Goal: Navigation & Orientation: Go to known website

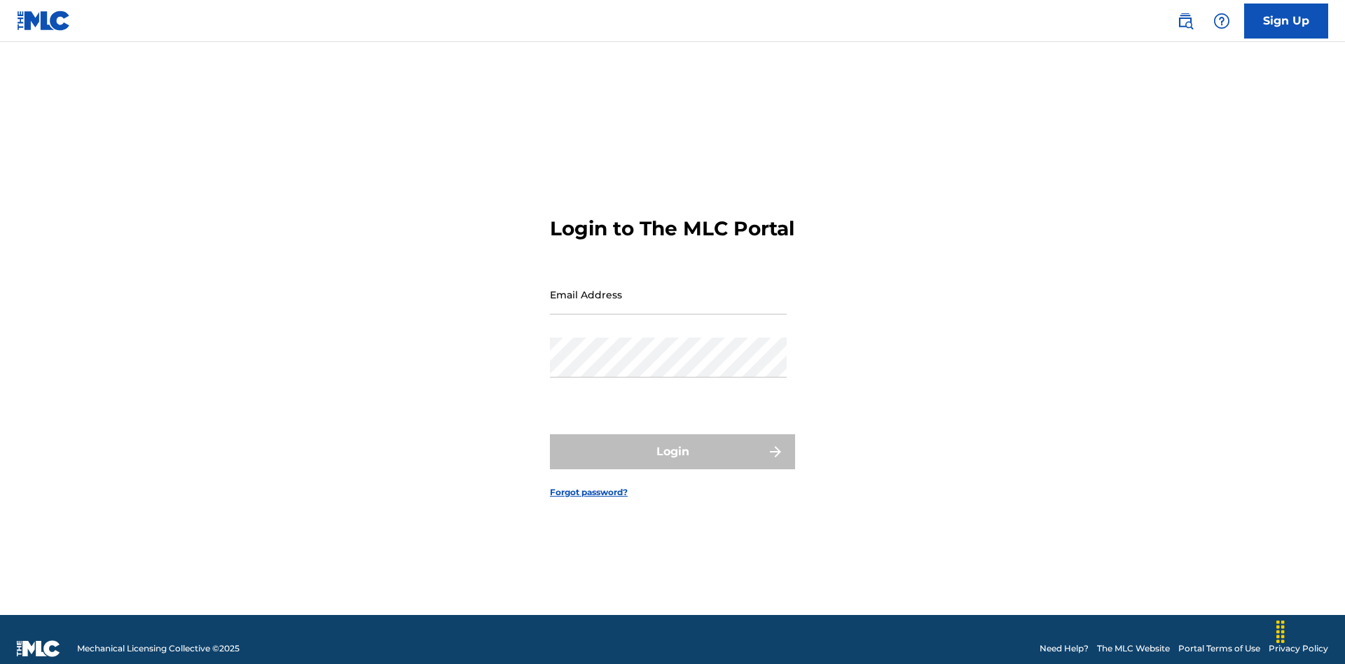
scroll to position [18, 0]
click at [668, 288] on input "Email Address" at bounding box center [668, 295] width 237 height 40
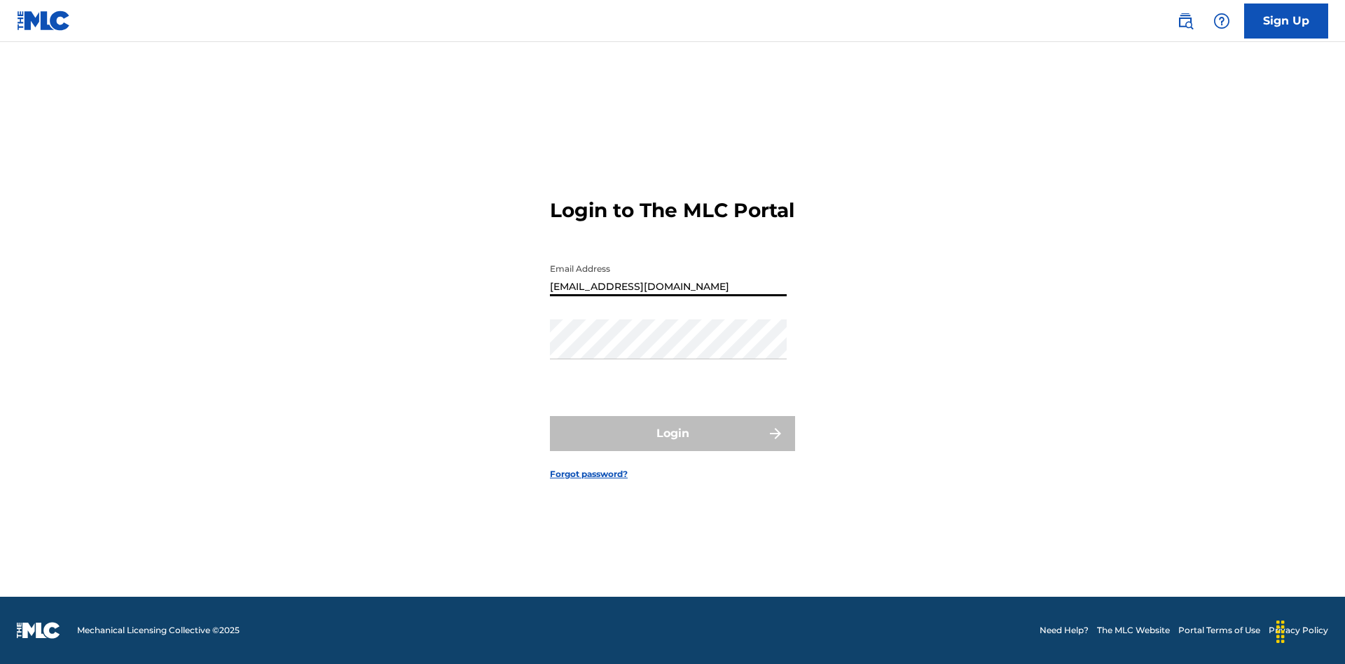
type input "[EMAIL_ADDRESS][DOMAIN_NAME]"
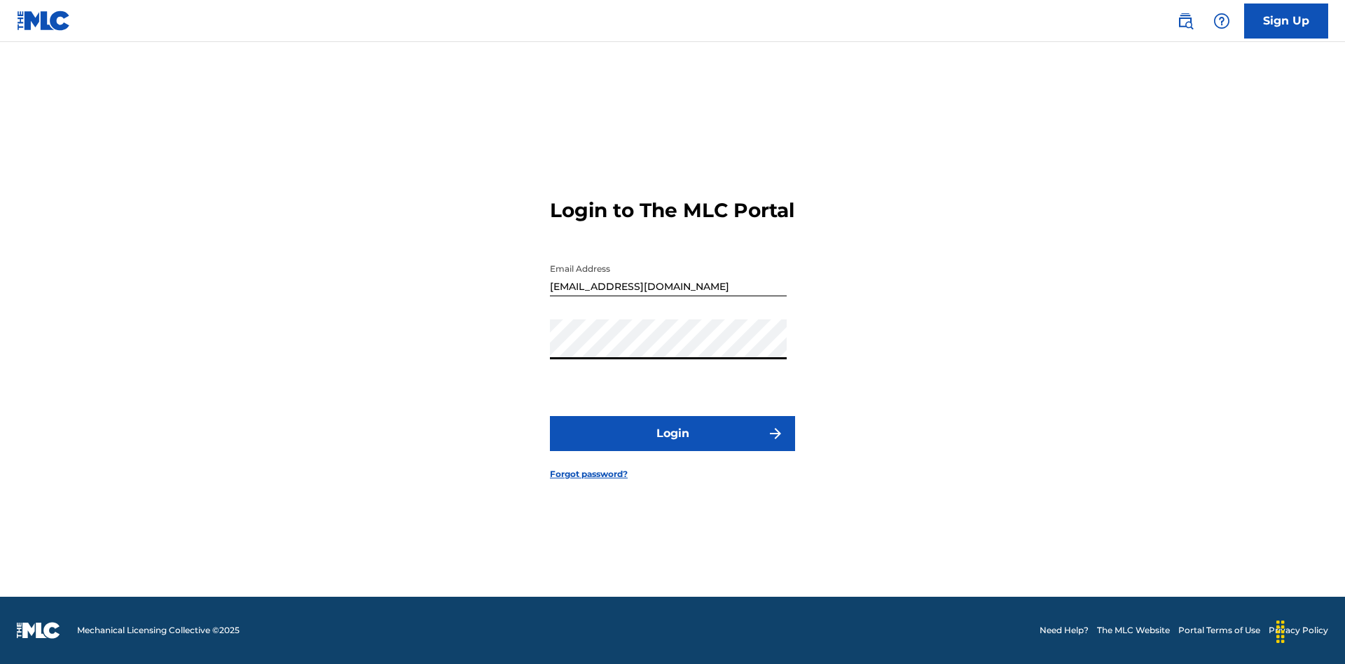
click at [672, 445] on button "Login" at bounding box center [672, 433] width 245 height 35
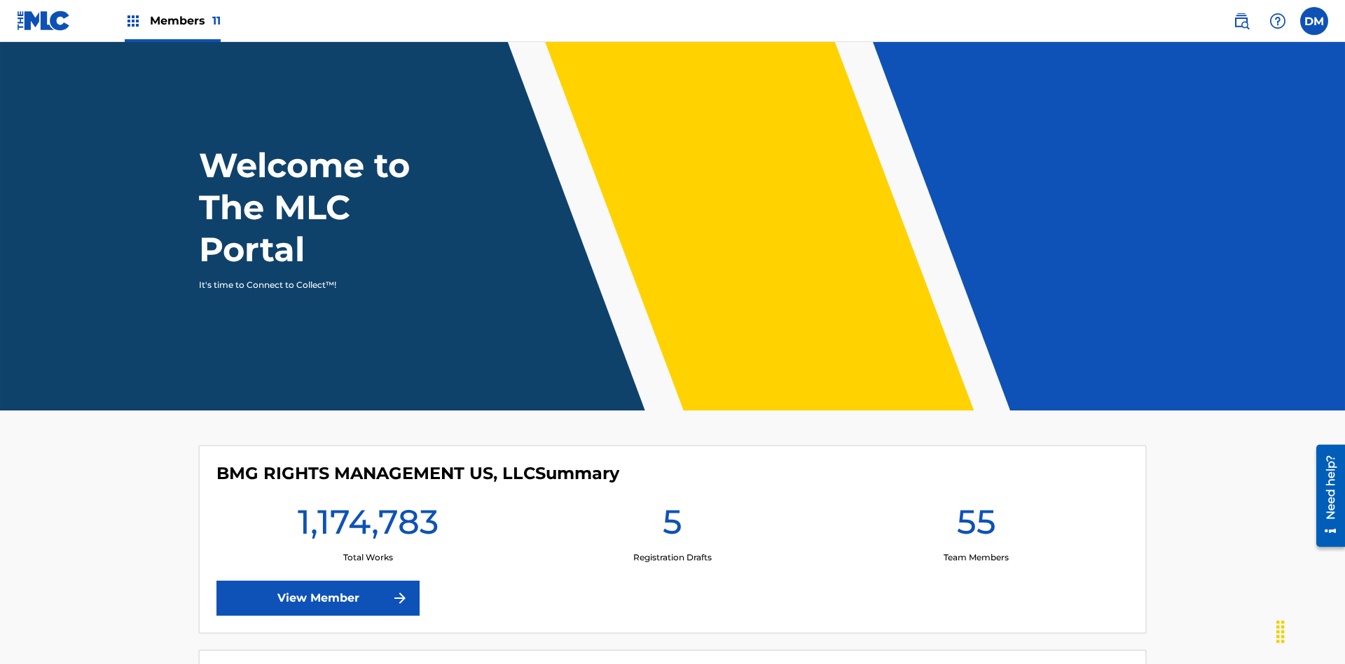
click at [1314, 20] on label at bounding box center [1314, 21] width 28 height 28
click at [1314, 21] on input "[PERSON_NAME] [PERSON_NAME] [PERSON_NAME][EMAIL_ADDRESS][DOMAIN_NAME] Profile L…" at bounding box center [1314, 21] width 0 height 0
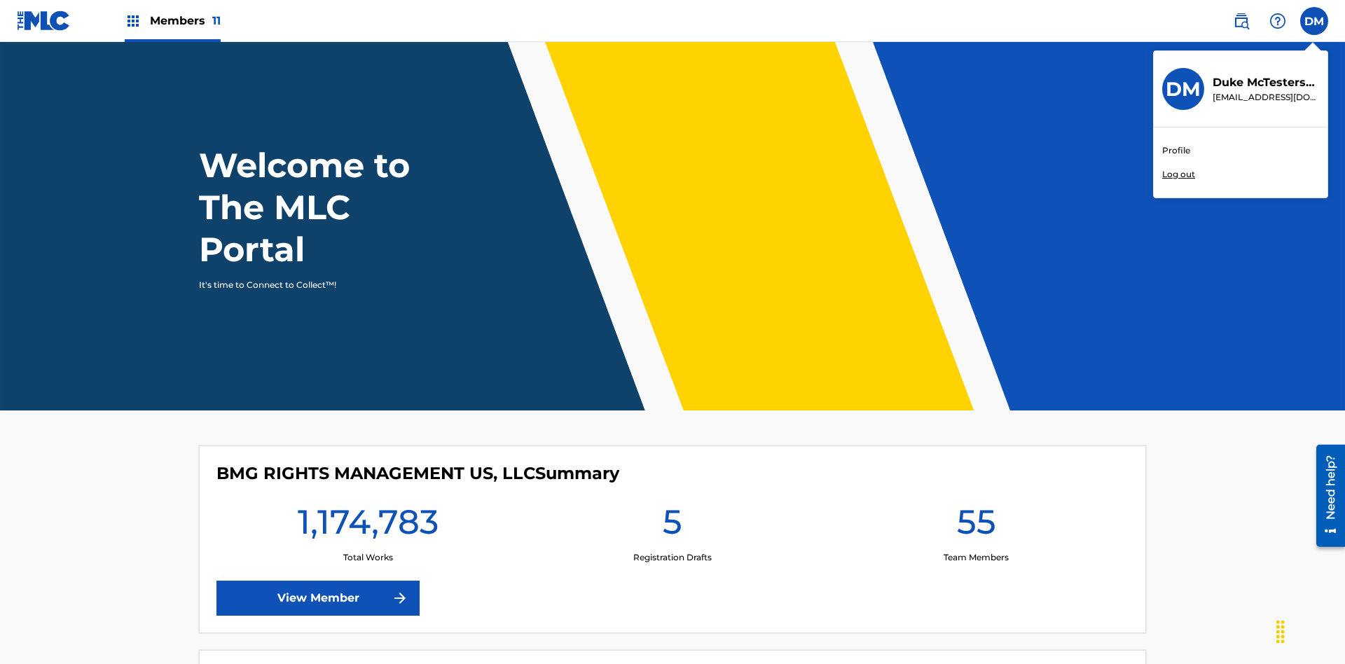
click at [1175, 151] on link "Profile" at bounding box center [1176, 150] width 28 height 13
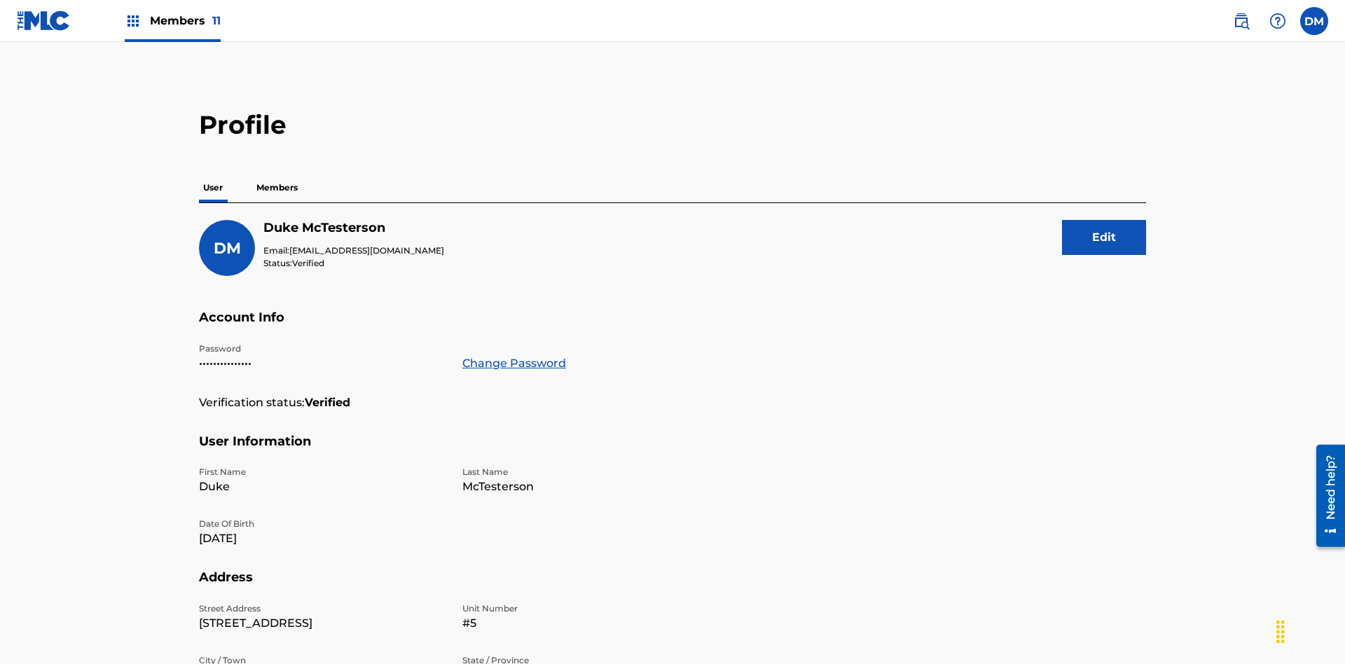
click at [277, 173] on p "Members" at bounding box center [277, 187] width 50 height 29
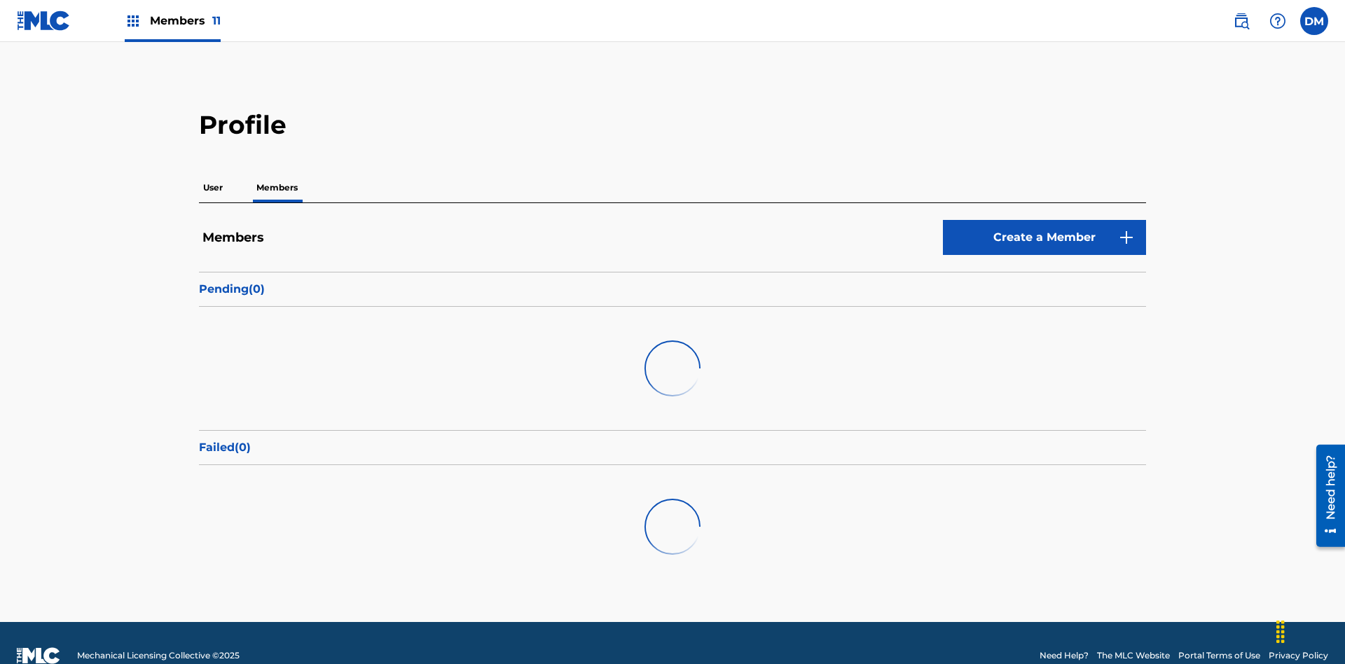
click at [1044, 220] on link "Create a Member" at bounding box center [1044, 237] width 203 height 35
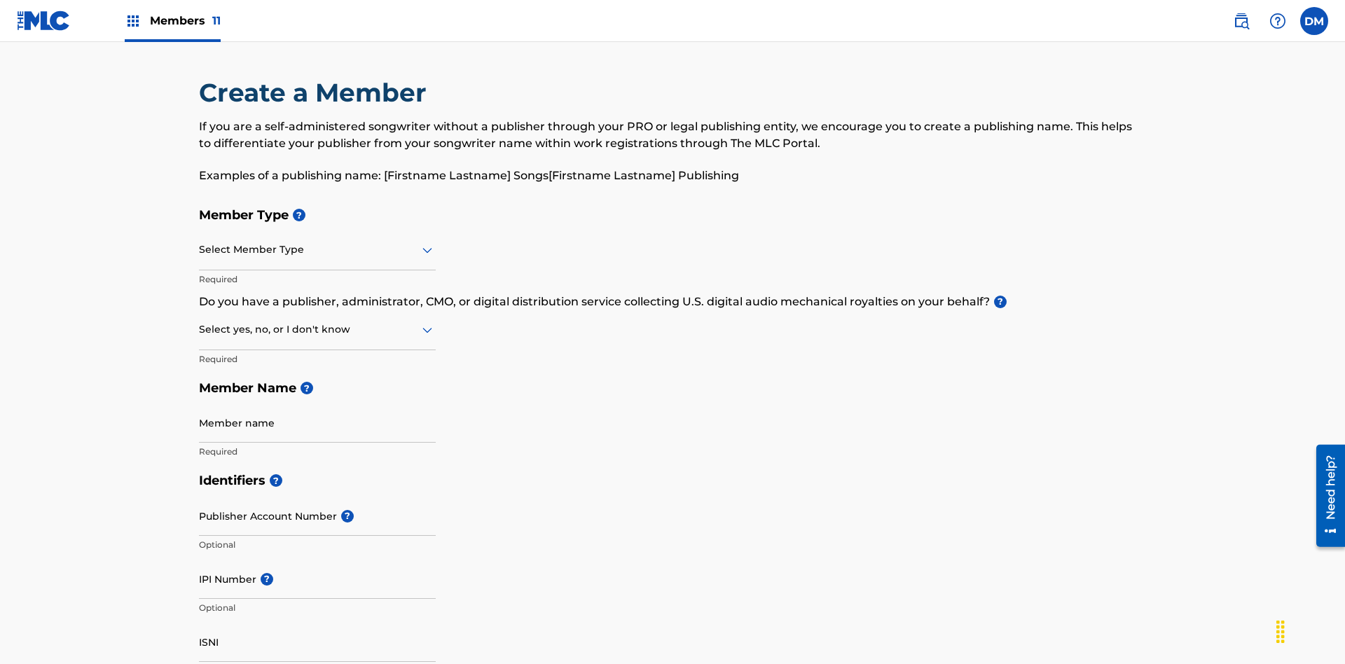
click at [200, 242] on input "text" at bounding box center [200, 249] width 3 height 15
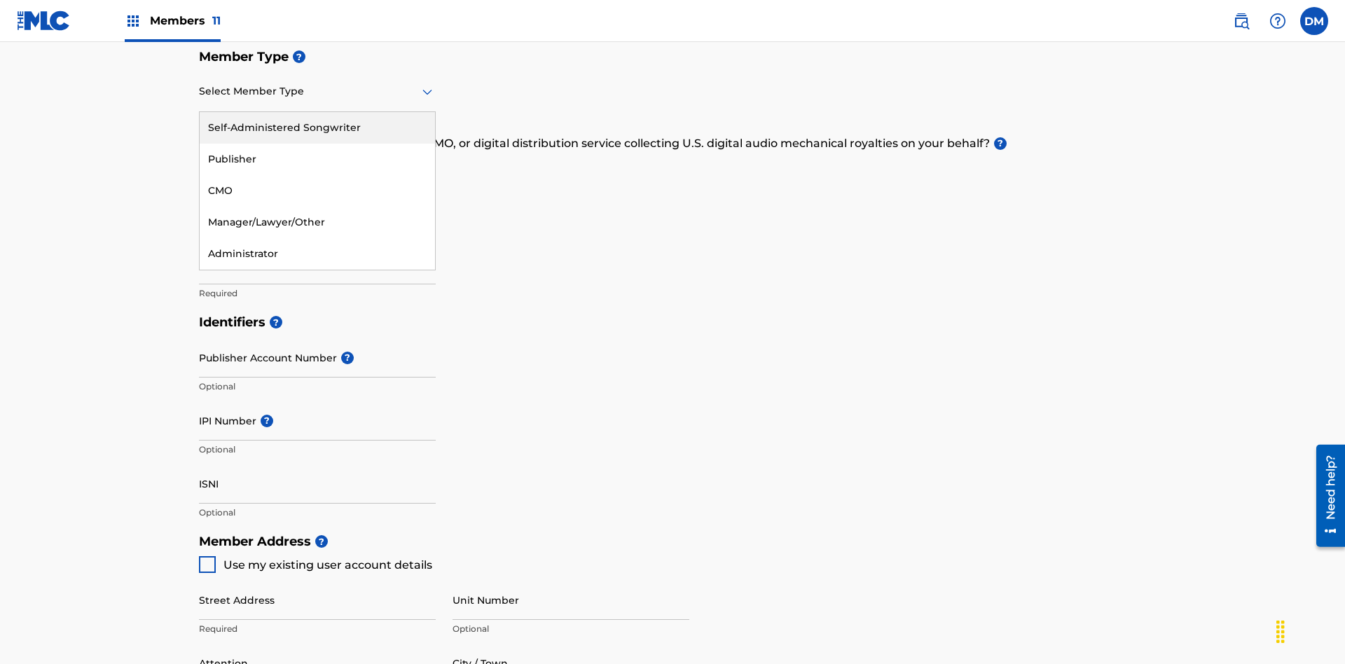
click at [317, 159] on div "Publisher" at bounding box center [317, 160] width 235 height 32
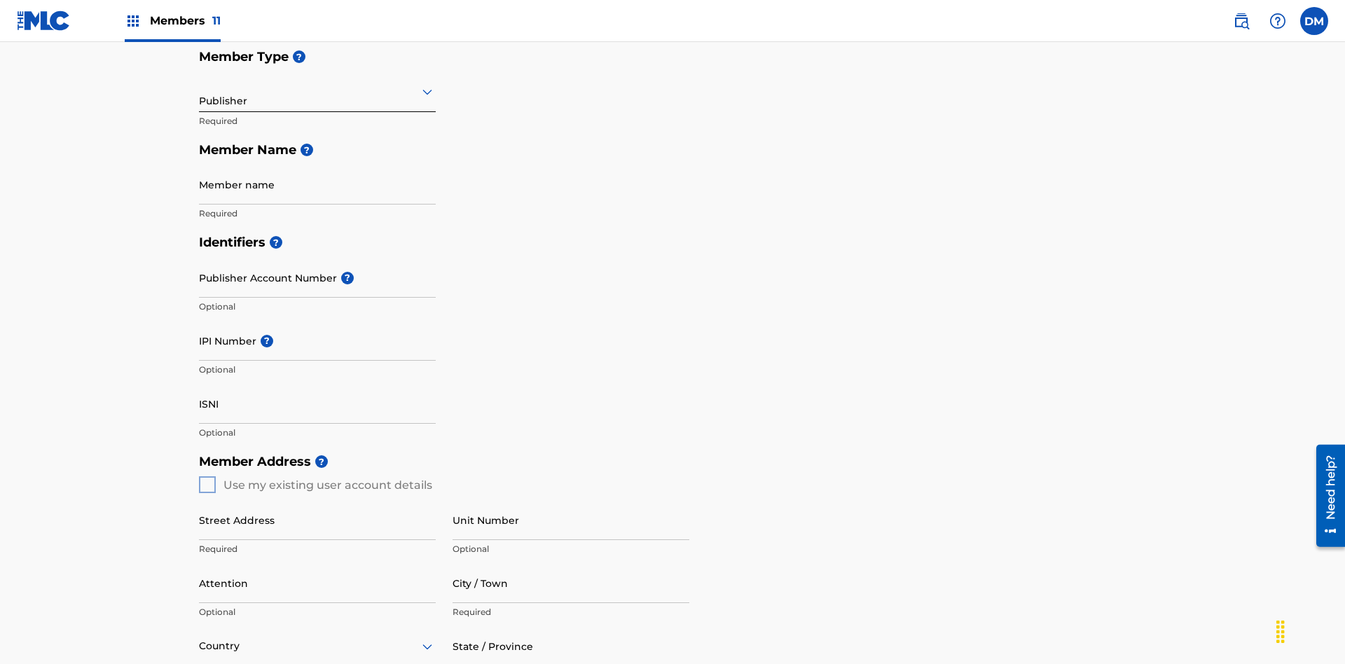
click at [200, 91] on input "text" at bounding box center [200, 91] width 3 height 15
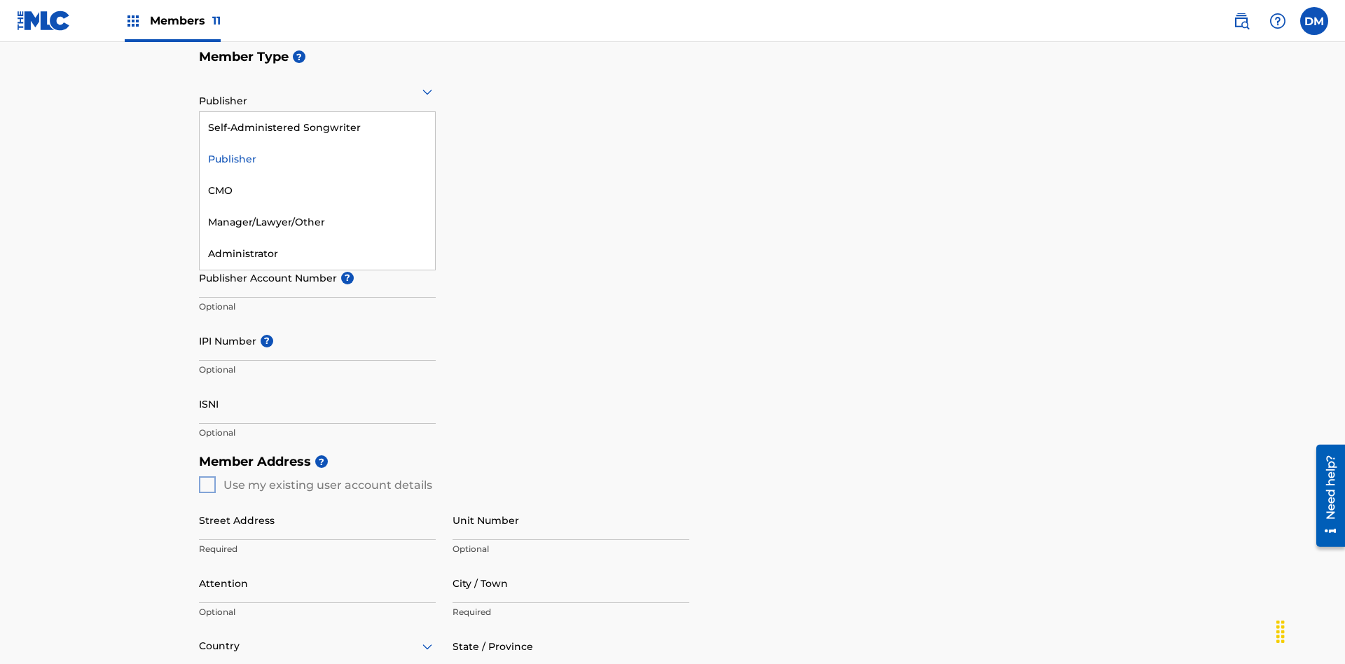
click at [317, 191] on div "CMO" at bounding box center [317, 191] width 235 height 32
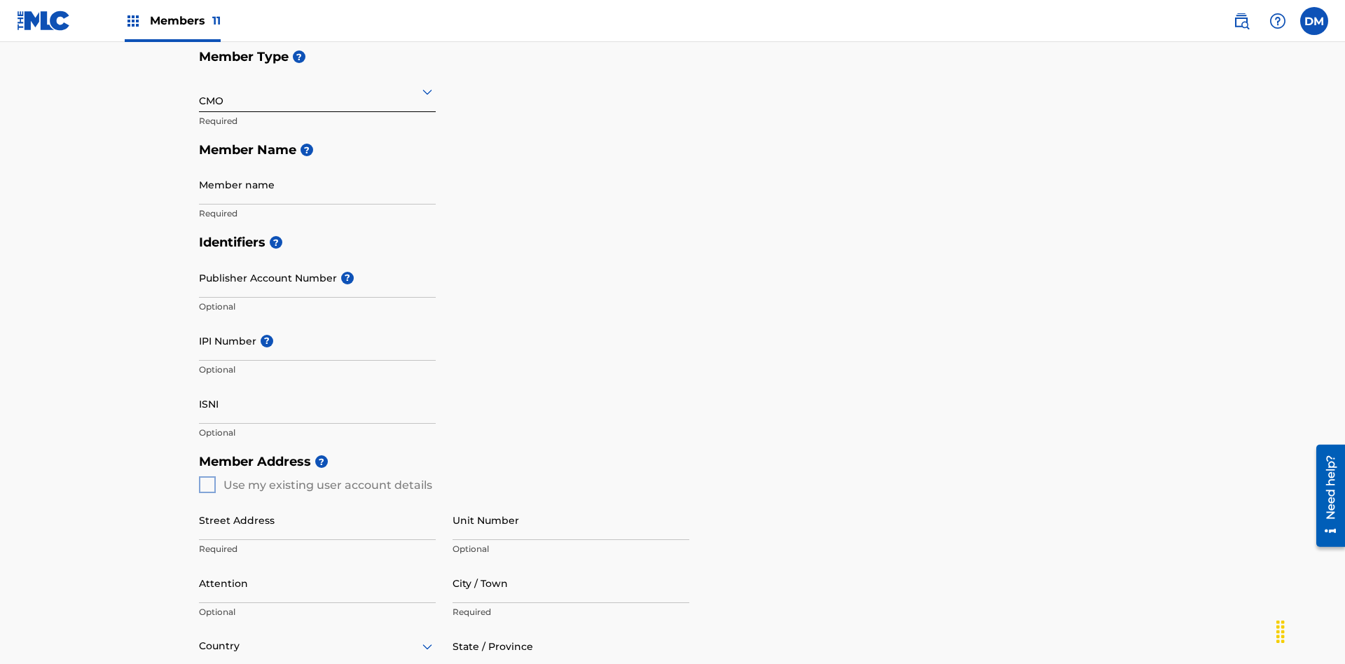
click at [200, 91] on input "text" at bounding box center [200, 91] width 3 height 15
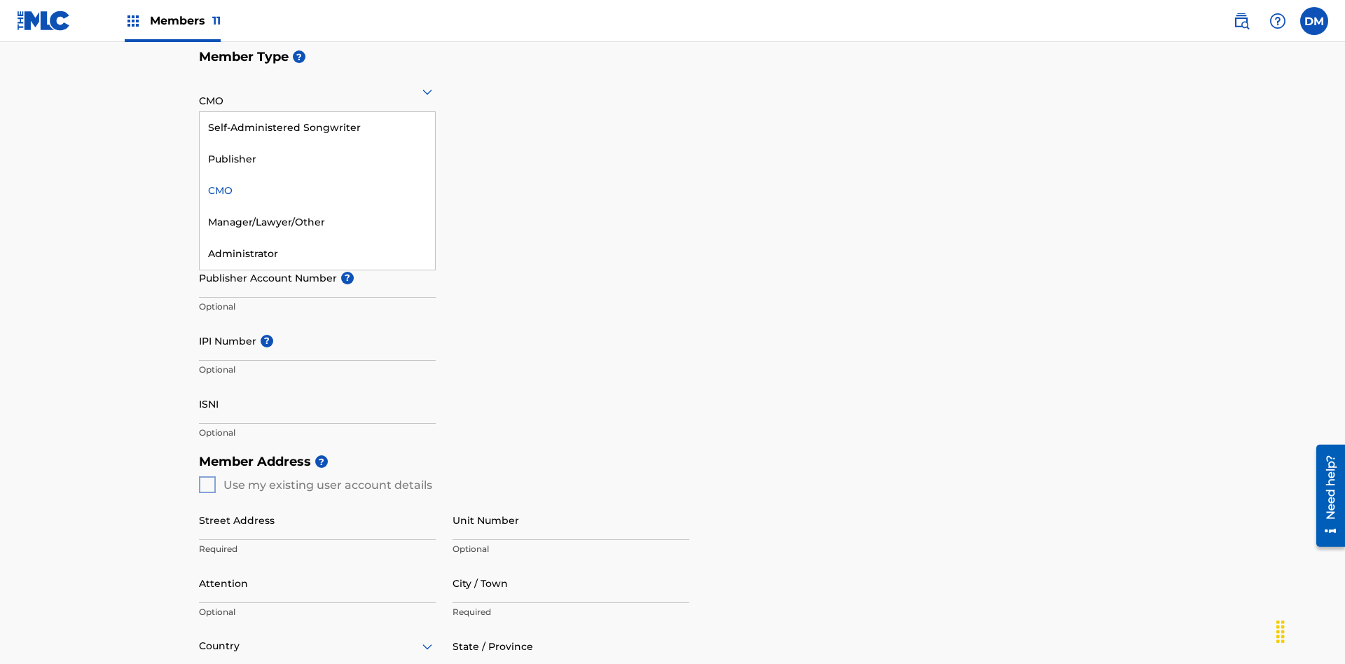
click at [317, 127] on div "Self-Administered Songwriter" at bounding box center [317, 128] width 235 height 32
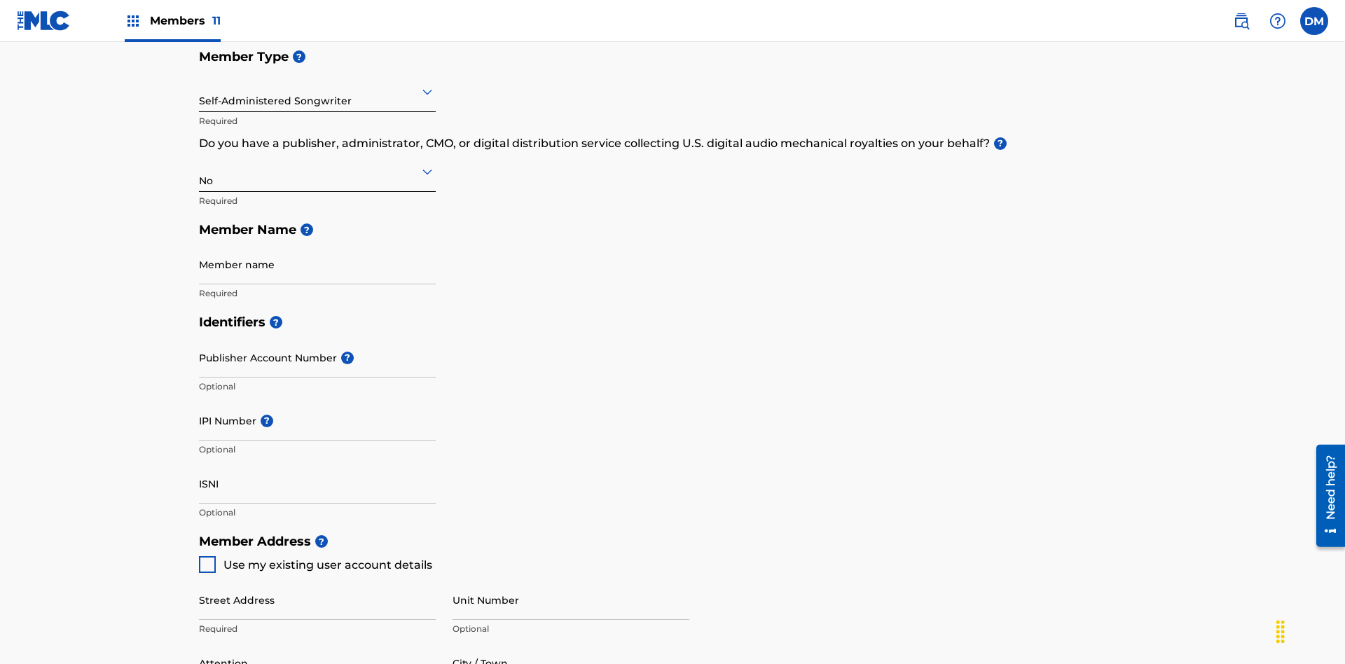
click at [200, 91] on input "text" at bounding box center [200, 91] width 3 height 15
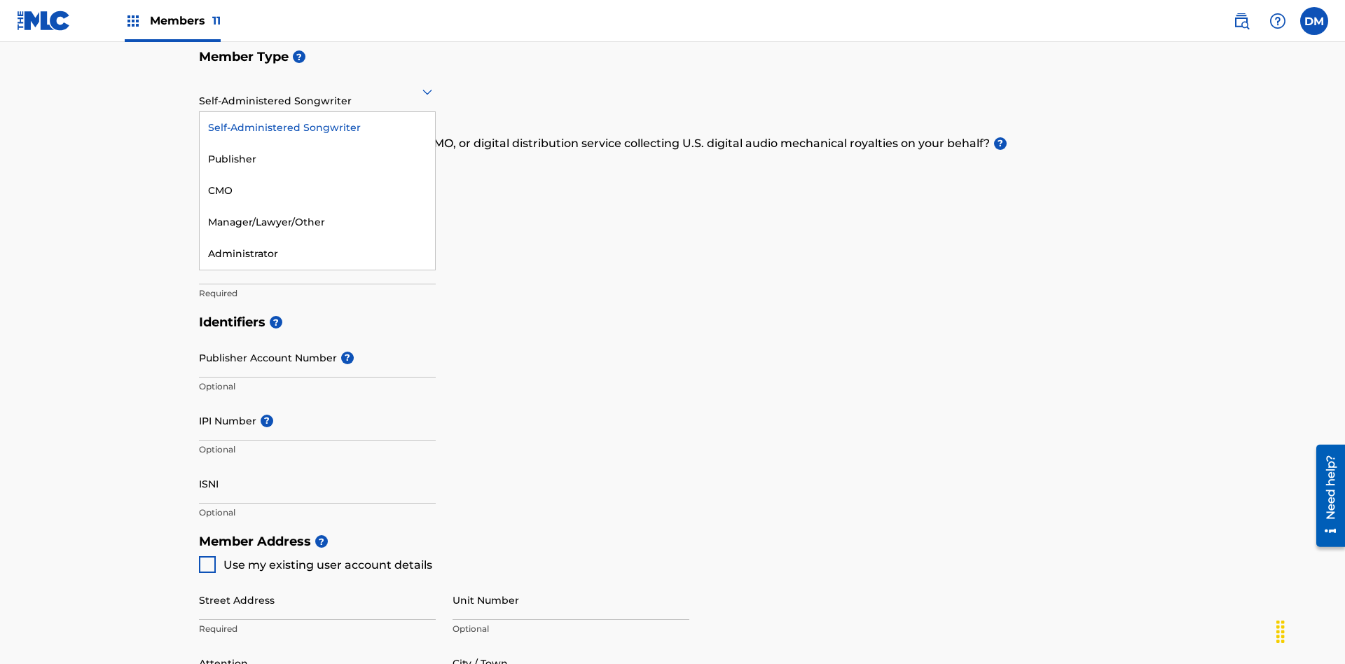
click at [317, 222] on div "Manager/Lawyer/Other" at bounding box center [317, 223] width 235 height 32
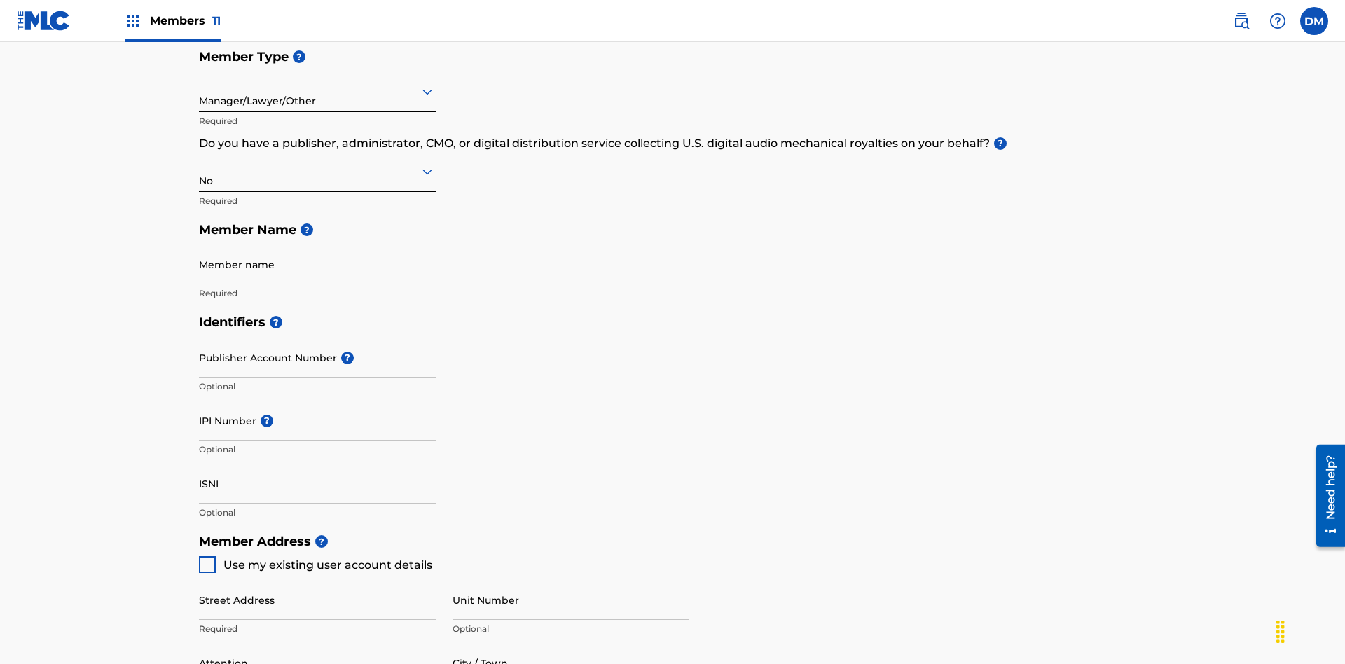
click at [200, 164] on input "text" at bounding box center [200, 171] width 3 height 15
click at [317, 192] on div "Yes" at bounding box center [317, 208] width 235 height 32
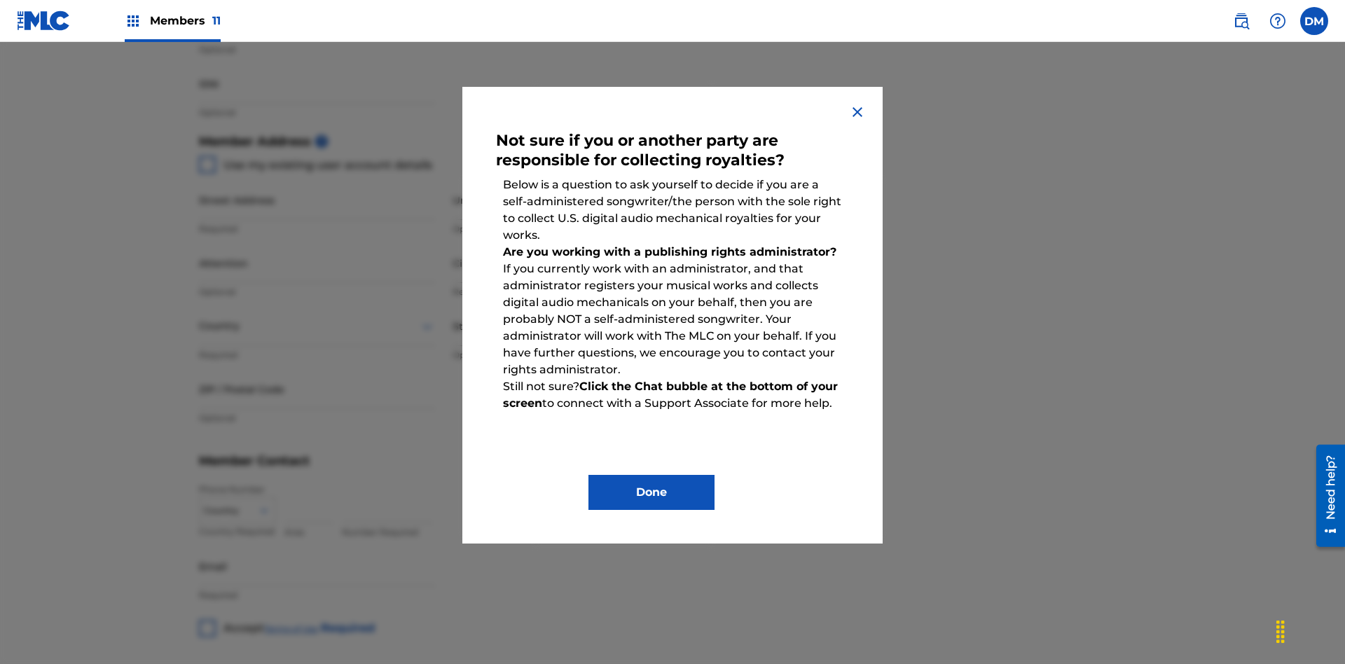
click at [651, 492] on button "Done" at bounding box center [651, 492] width 126 height 35
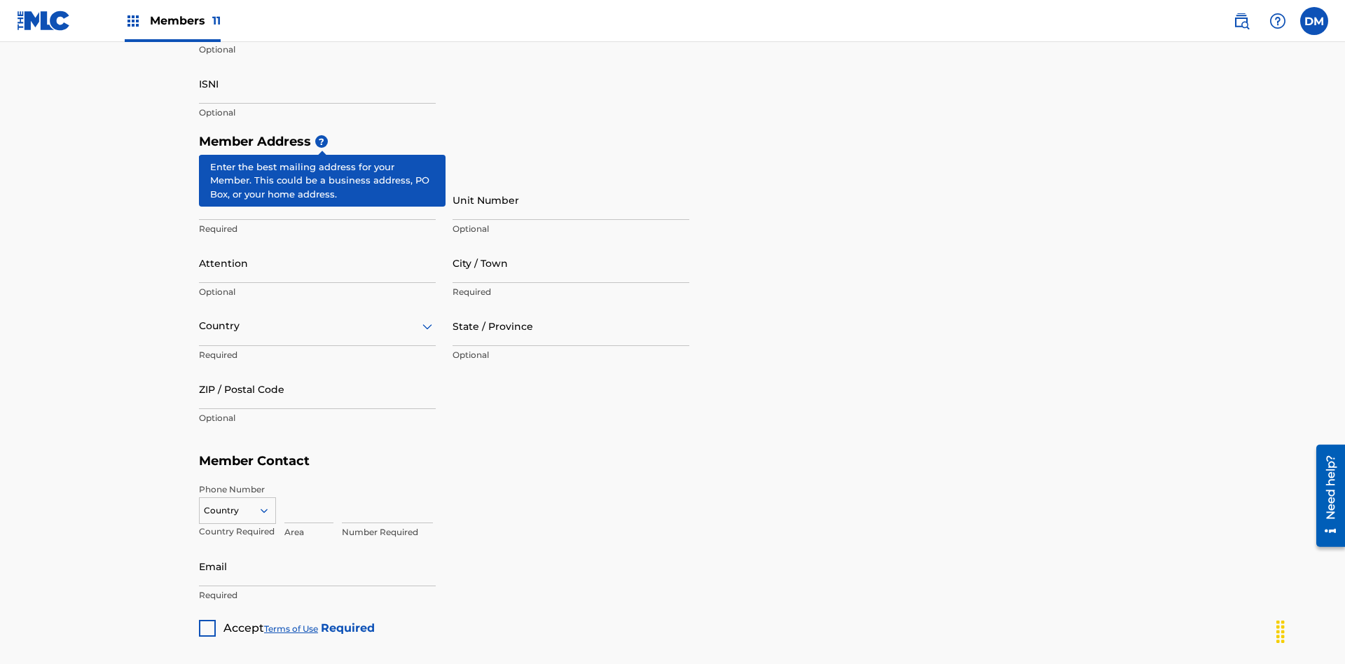
type input "Z2025.08.10.04.35.28"
click at [317, 180] on input "Street Address" at bounding box center [317, 200] width 237 height 40
type input "[STREET_ADDRESS]"
click at [571, 180] on input "Unit Number" at bounding box center [570, 200] width 237 height 40
type input "Unit A"
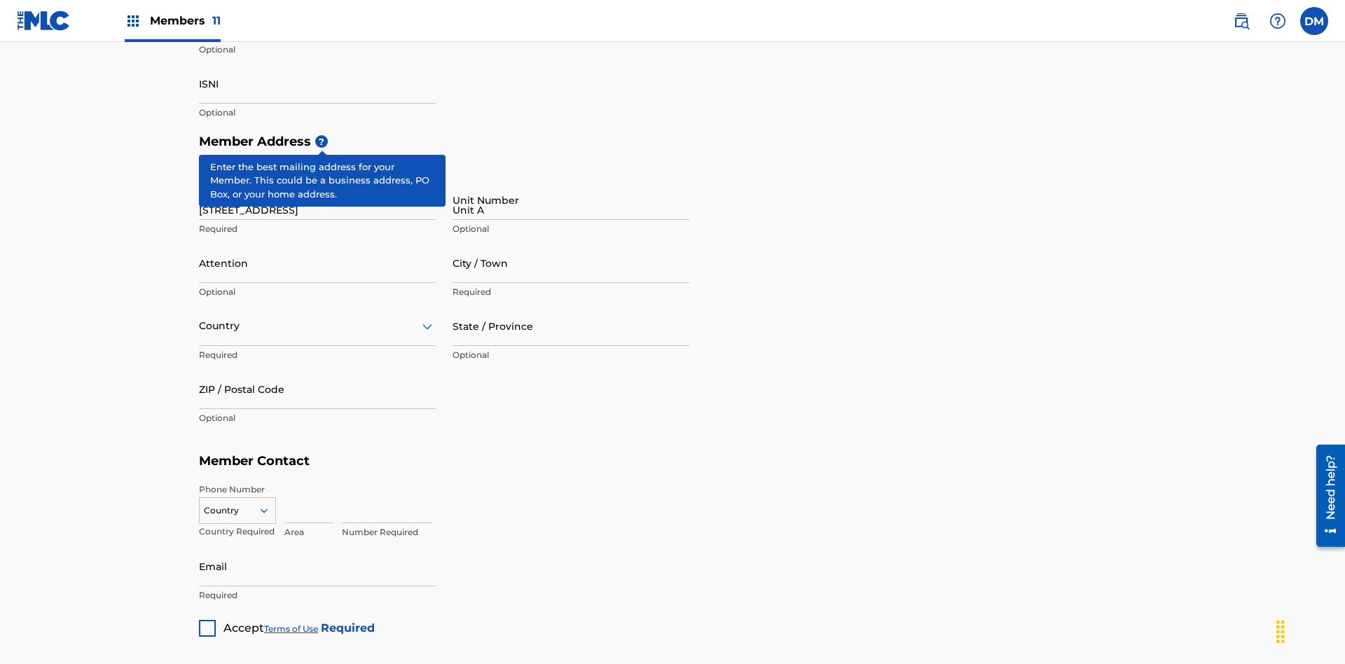
click at [317, 243] on input "Attention" at bounding box center [317, 263] width 237 height 40
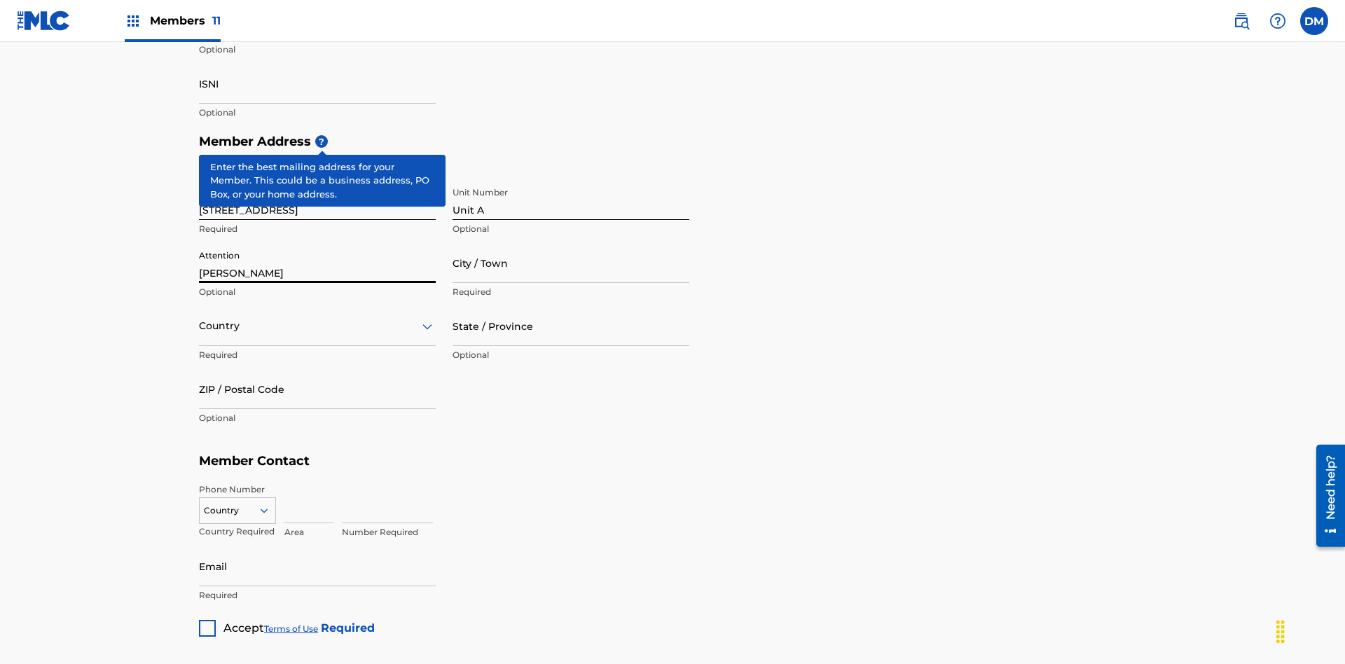
type input "[PERSON_NAME]"
click at [571, 243] on input "City / Town" at bounding box center [570, 263] width 237 height 40
type input "[GEOGRAPHIC_DATA]"
click at [200, 319] on input "text" at bounding box center [200, 326] width 3 height 15
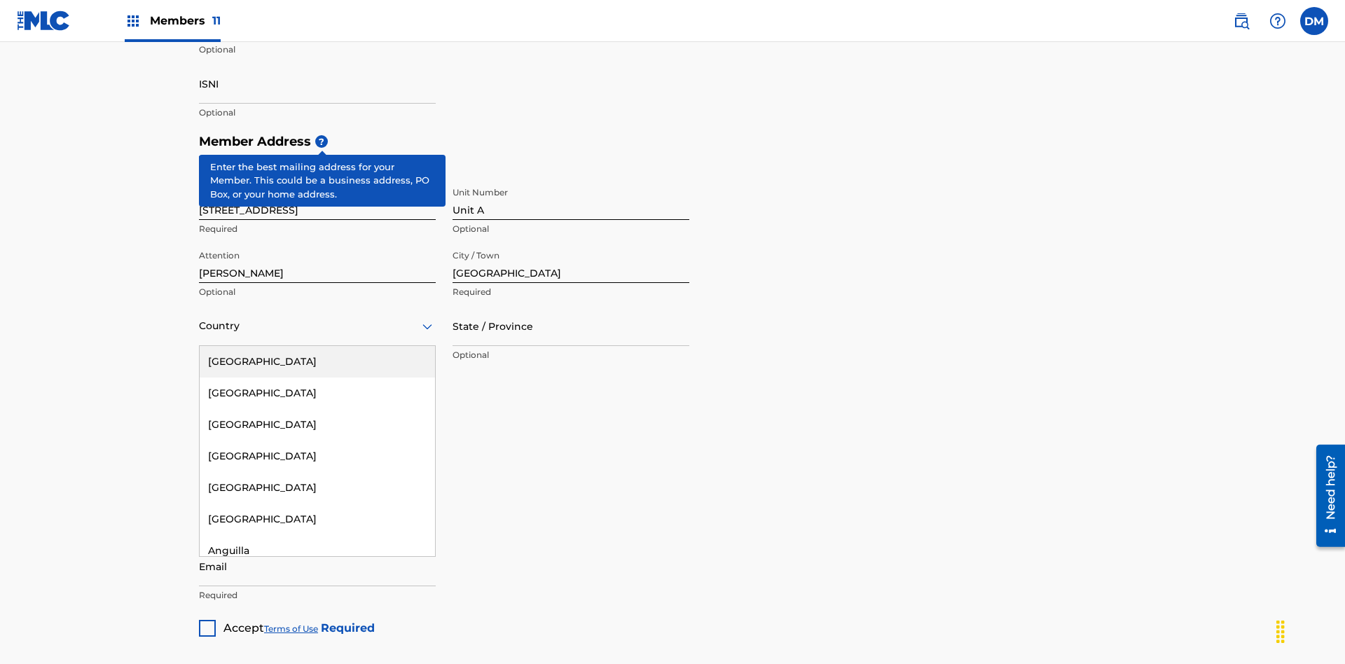
click at [317, 346] on div "[GEOGRAPHIC_DATA]" at bounding box center [317, 362] width 235 height 32
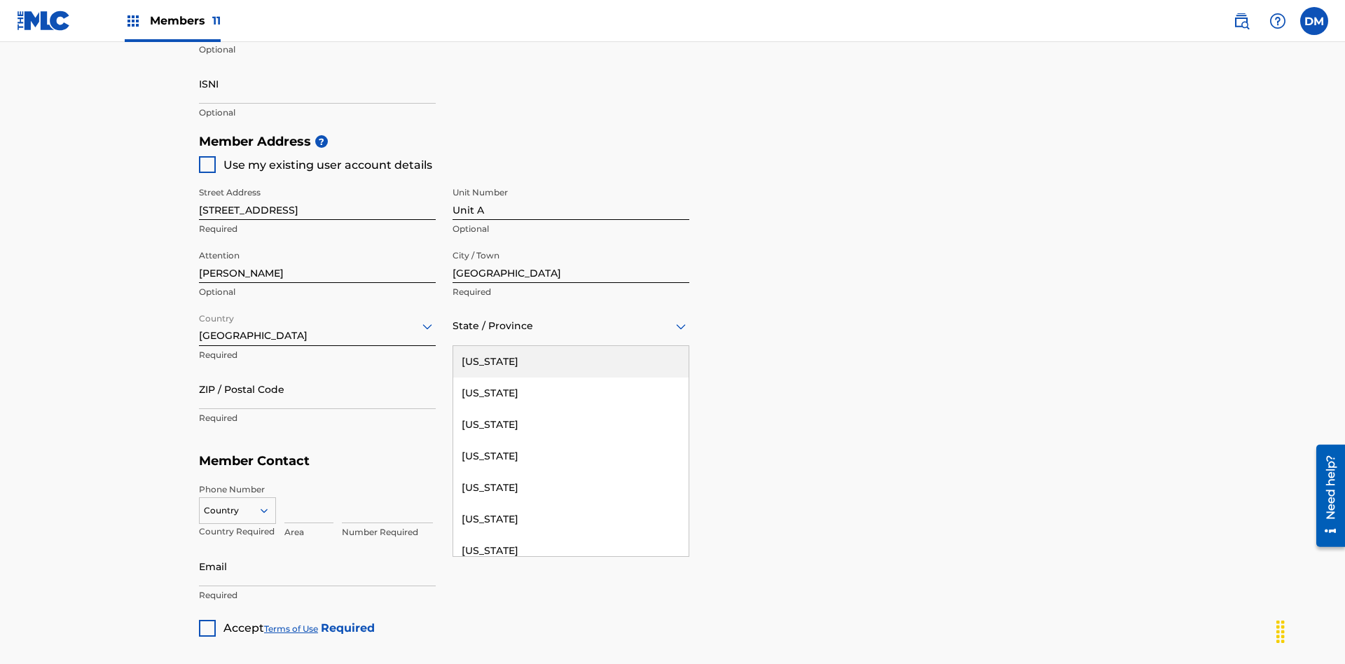
click at [317, 369] on input "ZIP / Postal Code" at bounding box center [317, 389] width 237 height 40
click at [270, 504] on icon at bounding box center [264, 510] width 13 height 13
click at [309, 483] on input at bounding box center [308, 503] width 49 height 40
click at [387, 483] on input at bounding box center [387, 503] width 91 height 40
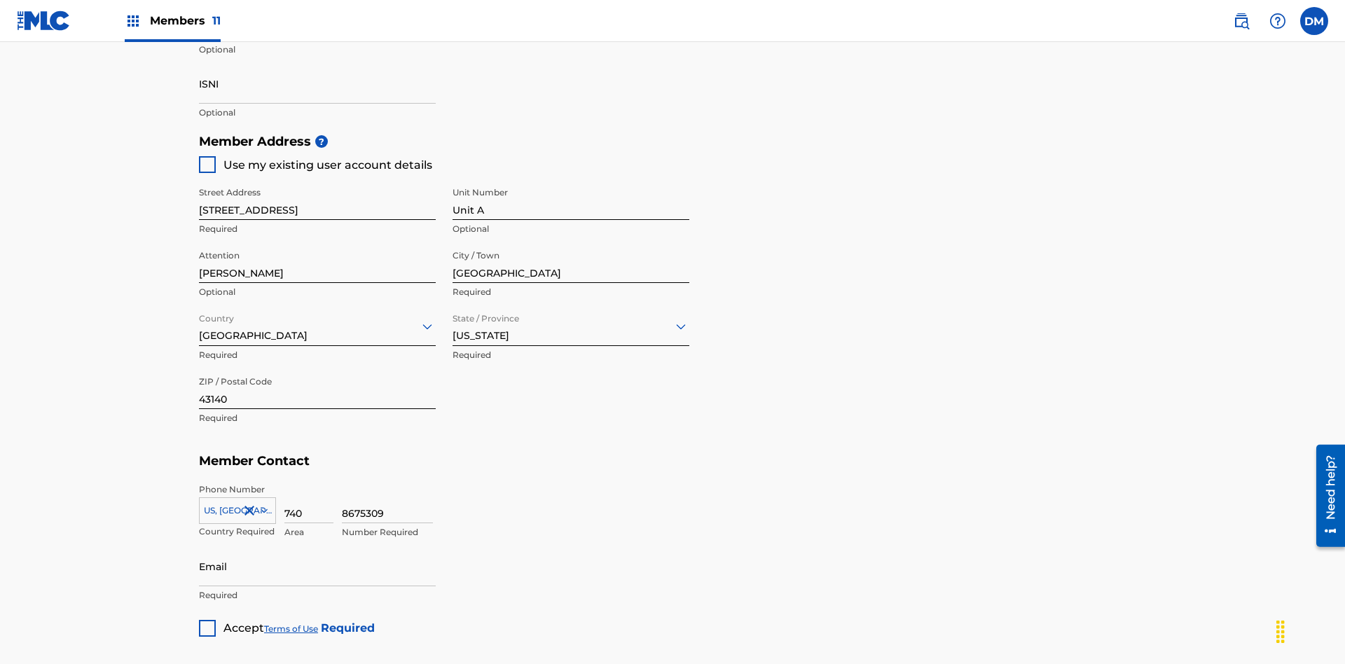
click at [317, 546] on input "Email" at bounding box center [317, 566] width 237 height 40
click at [317, 41] on input "IPI Number ?" at bounding box center [317, 21] width 237 height 40
click at [317, 104] on input "ISNI" at bounding box center [317, 84] width 237 height 40
click at [207, 620] on div at bounding box center [207, 628] width 17 height 17
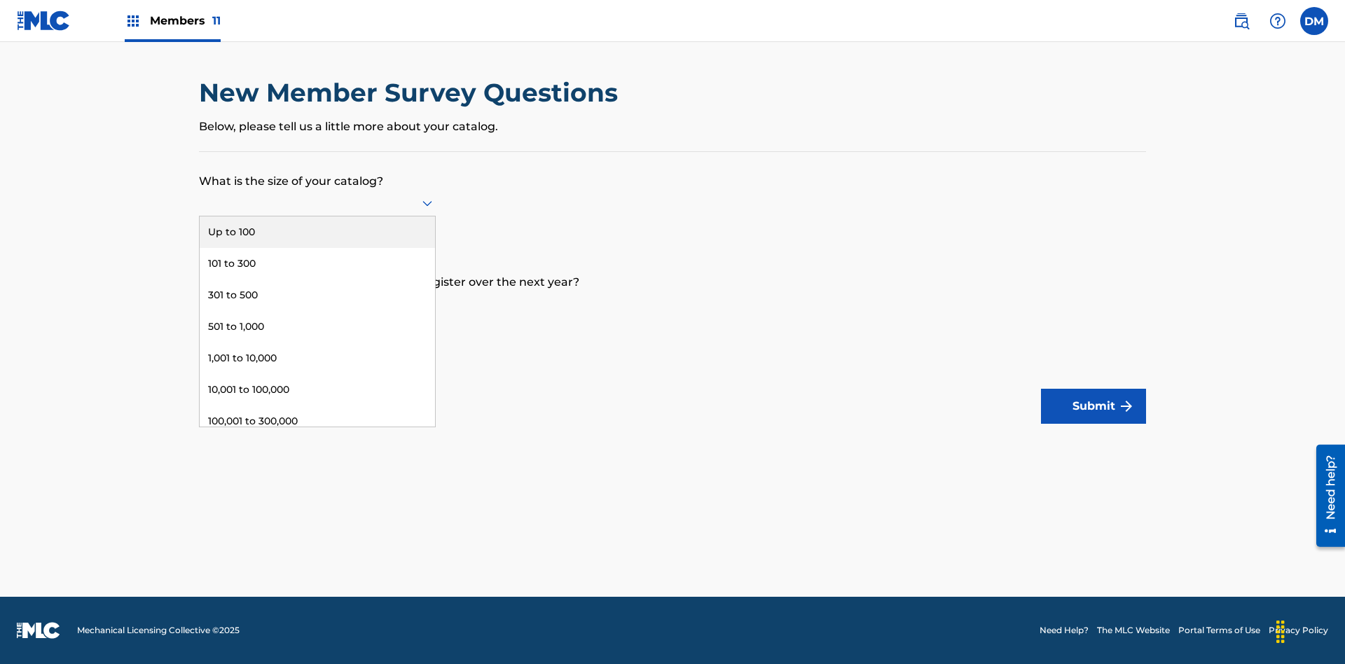
click at [317, 389] on div "10,001 to 100,000" at bounding box center [317, 390] width 235 height 32
click at [200, 303] on input "text" at bounding box center [200, 303] width 3 height 15
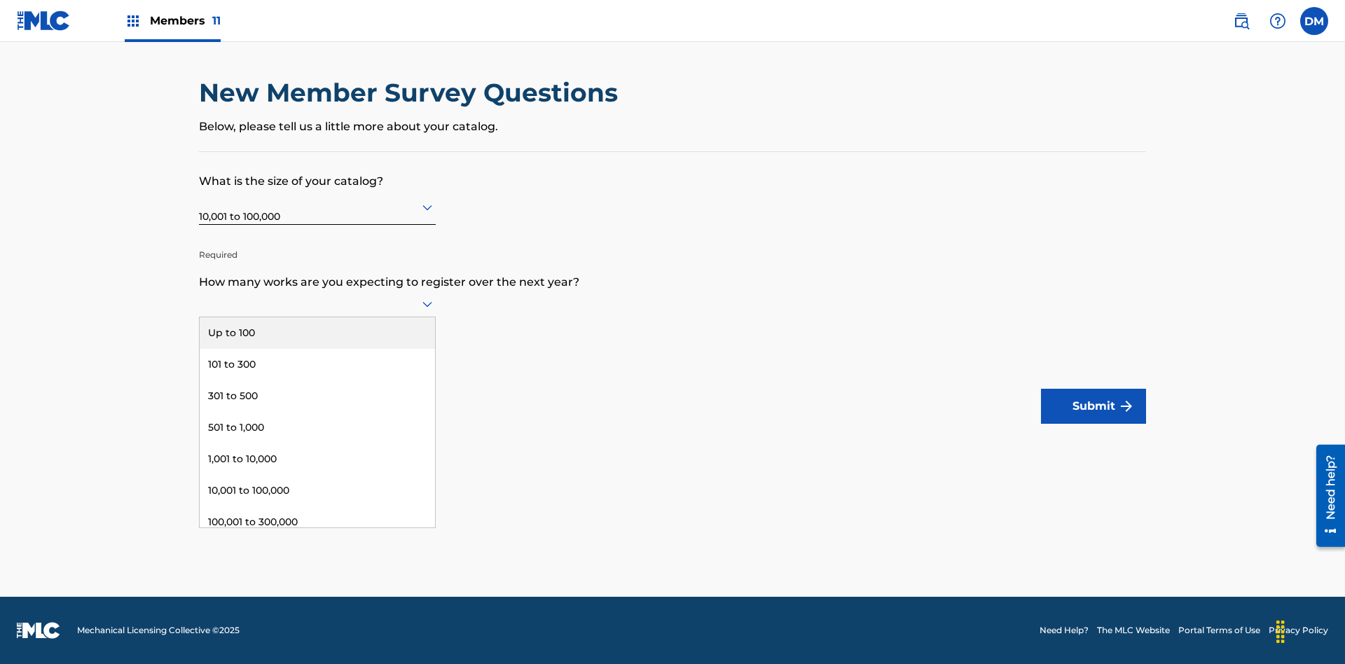
click at [317, 569] on div "Over 500,000" at bounding box center [317, 585] width 235 height 32
click at [1093, 406] on button "Submit" at bounding box center [1093, 406] width 105 height 35
